Goal: Navigation & Orientation: Go to known website

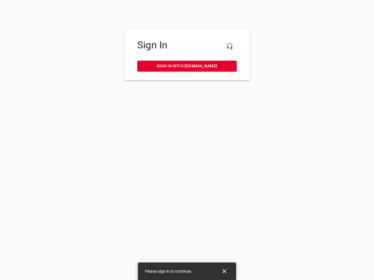
click at [230, 46] on icon "button" at bounding box center [229, 46] width 7 height 7
click at [224, 272] on icon "Close" at bounding box center [224, 272] width 4 height 4
